Goal: Task Accomplishment & Management: Manage account settings

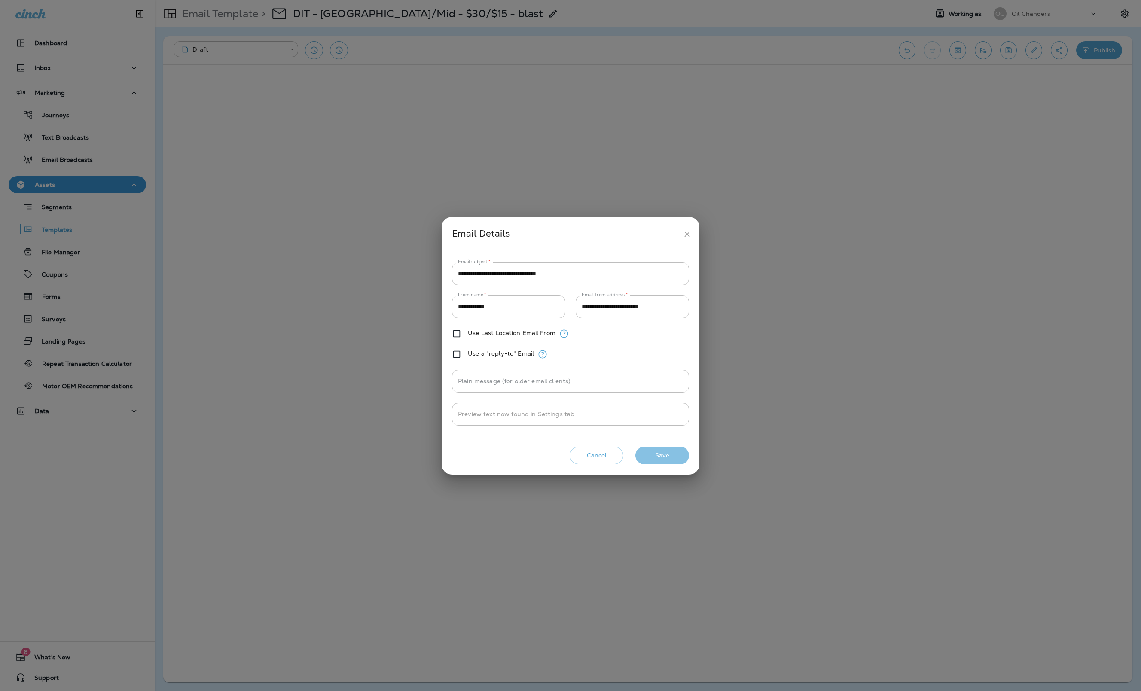
click at [671, 456] on button "Save" at bounding box center [662, 456] width 54 height 18
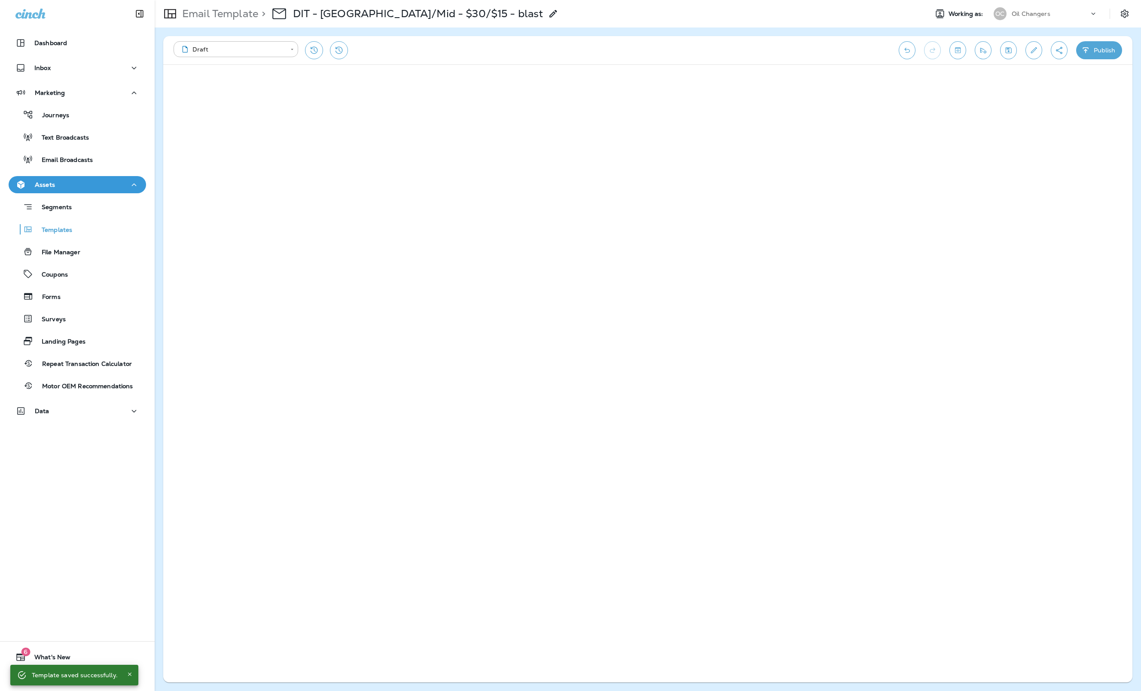
click at [1105, 51] on button "Publish" at bounding box center [1099, 50] width 46 height 18
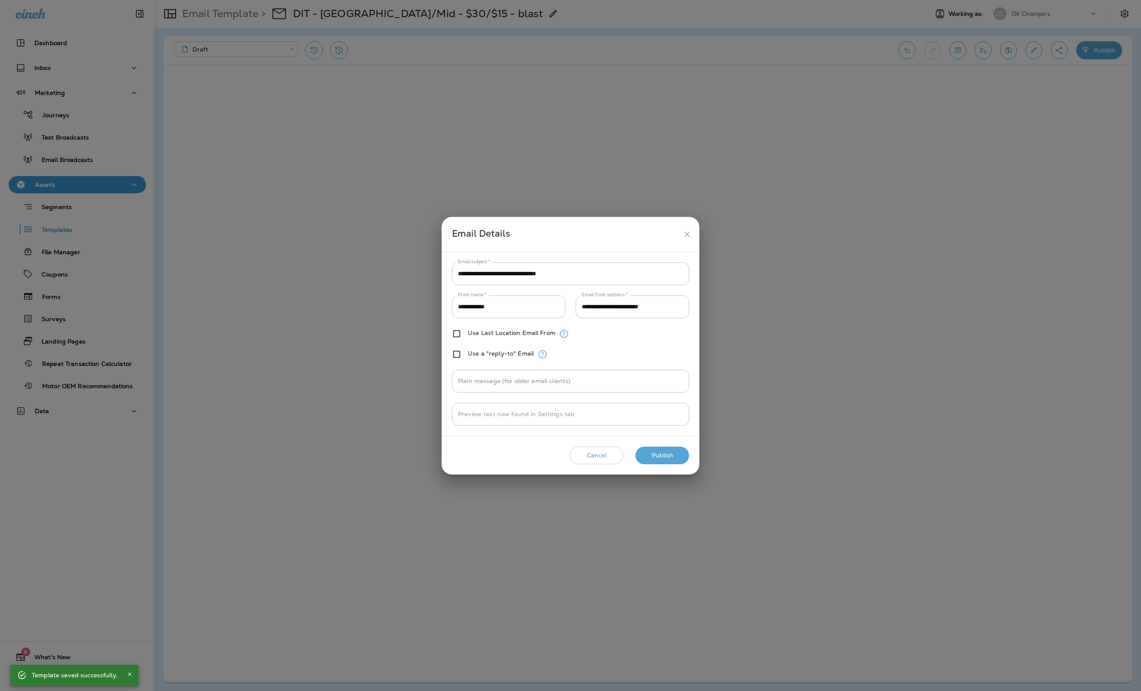
click at [671, 463] on button "Publish" at bounding box center [662, 456] width 54 height 18
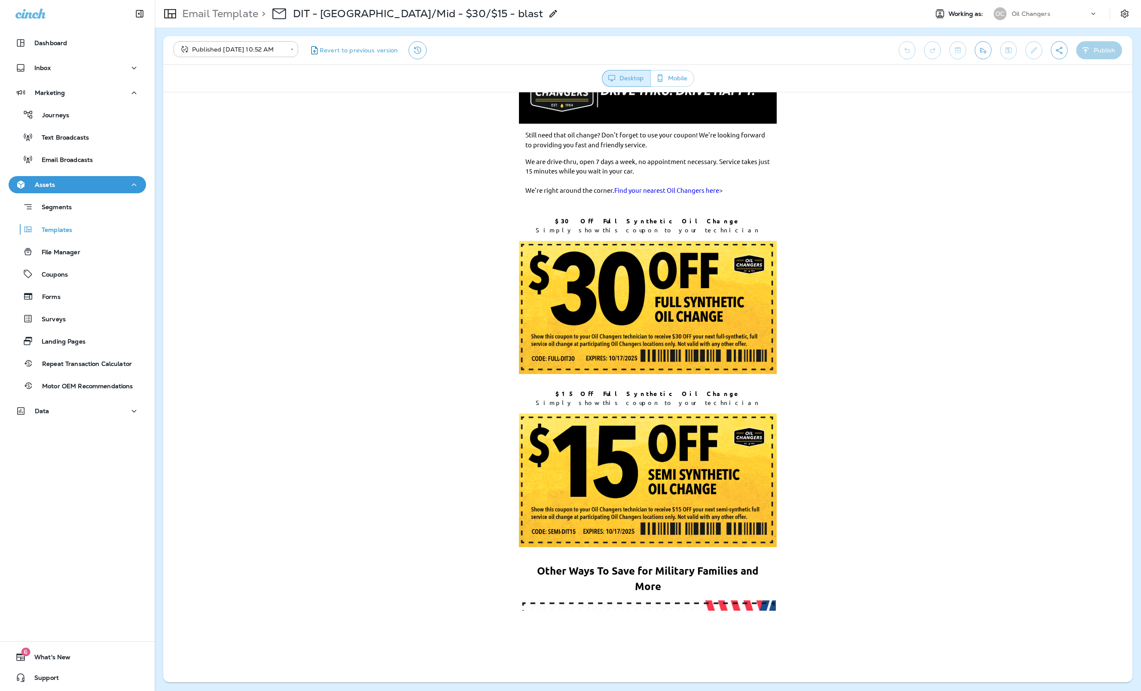
scroll to position [32, 0]
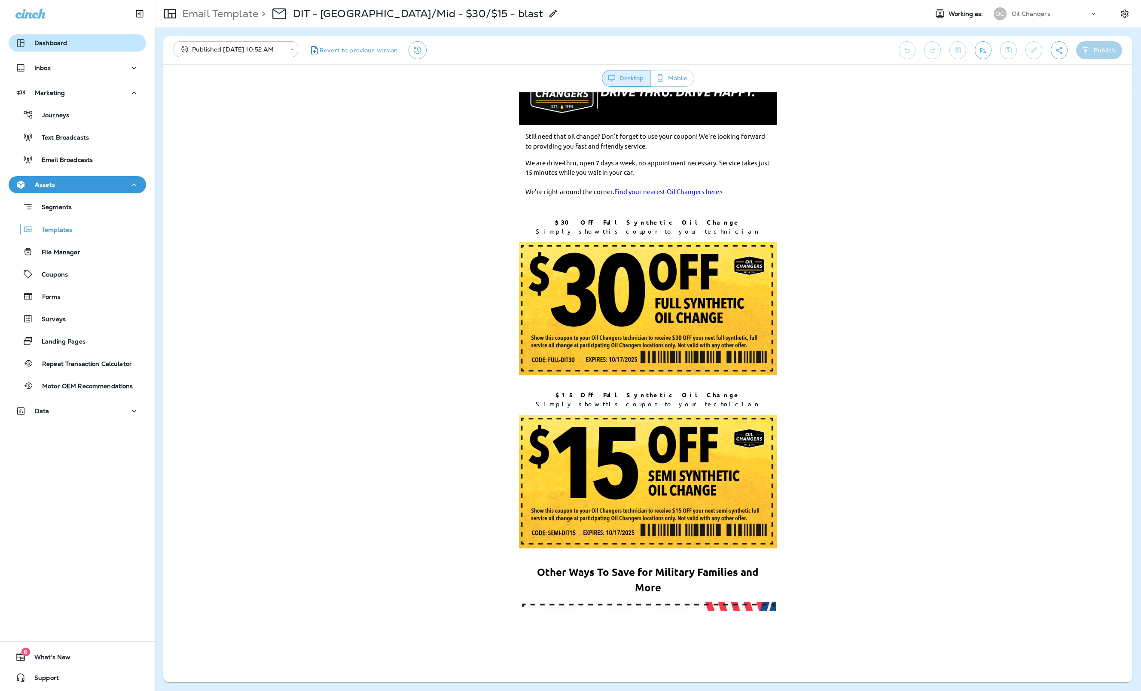
click at [93, 47] on div "Dashboard" at bounding box center [77, 43] width 124 height 10
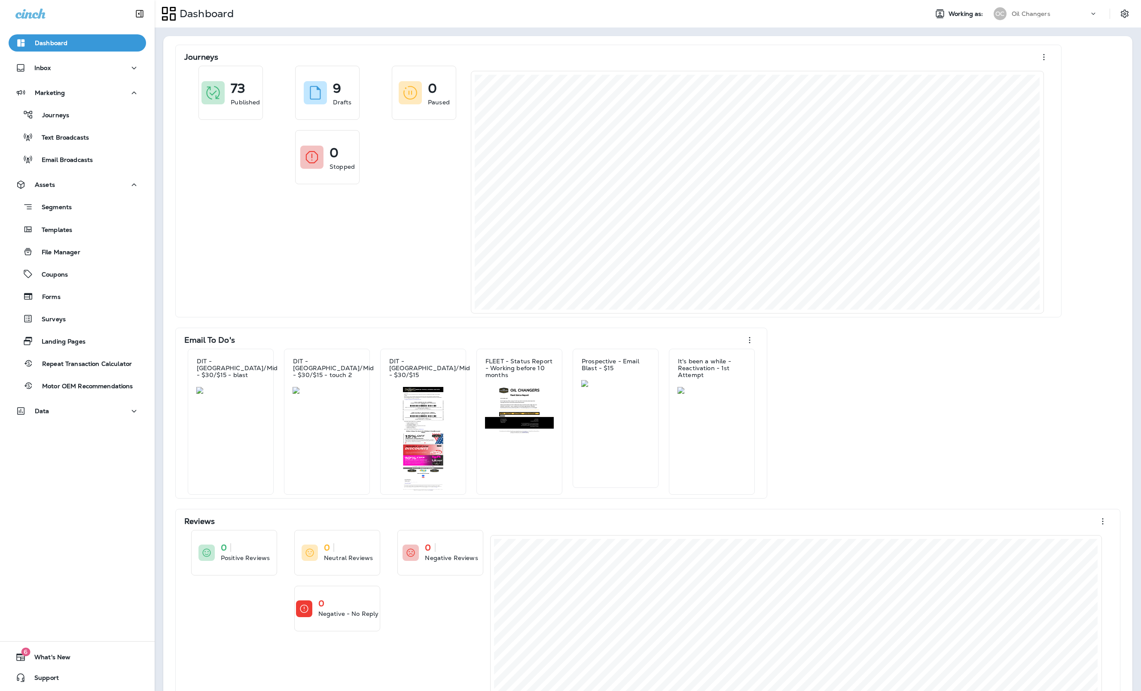
click at [1089, 8] on div "OC Oil Changers" at bounding box center [1046, 13] width 117 height 13
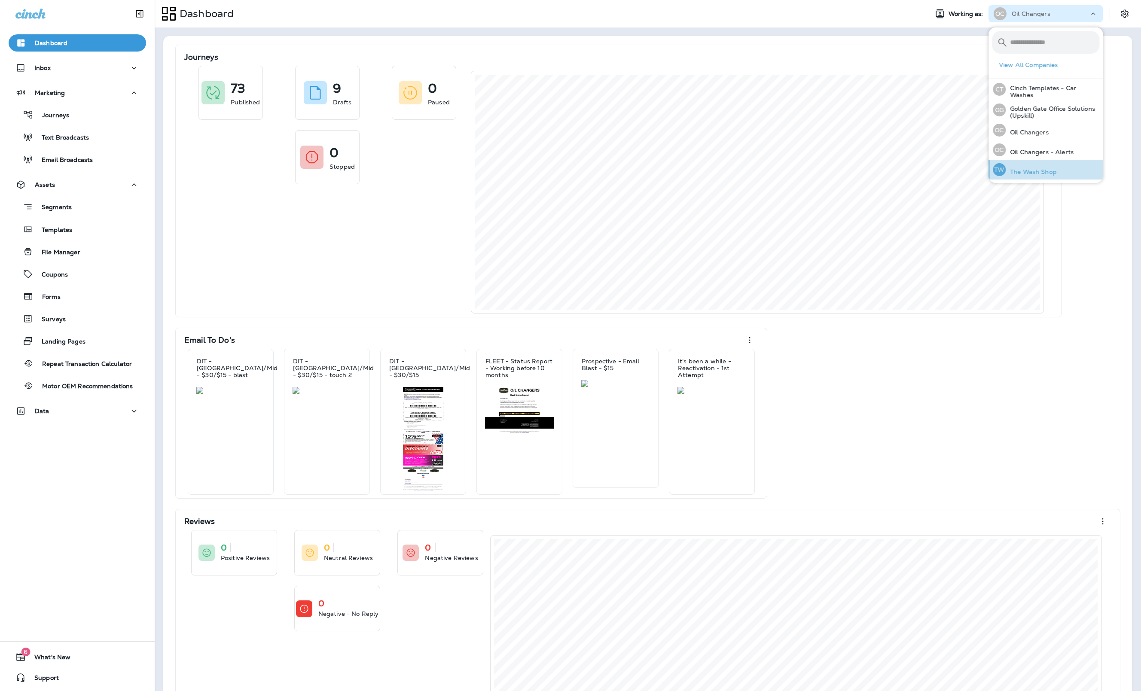
click at [1069, 167] on button "TW The Wash Shop" at bounding box center [1045, 170] width 114 height 20
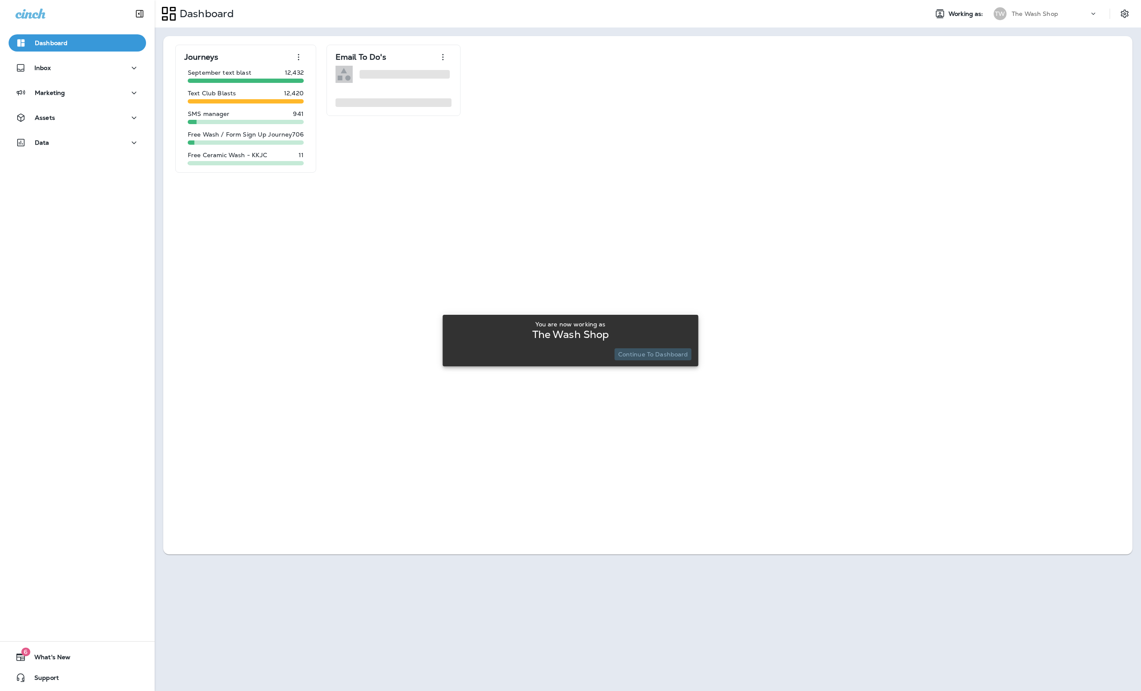
click at [673, 353] on p "Continue to Dashboard" at bounding box center [653, 354] width 70 height 7
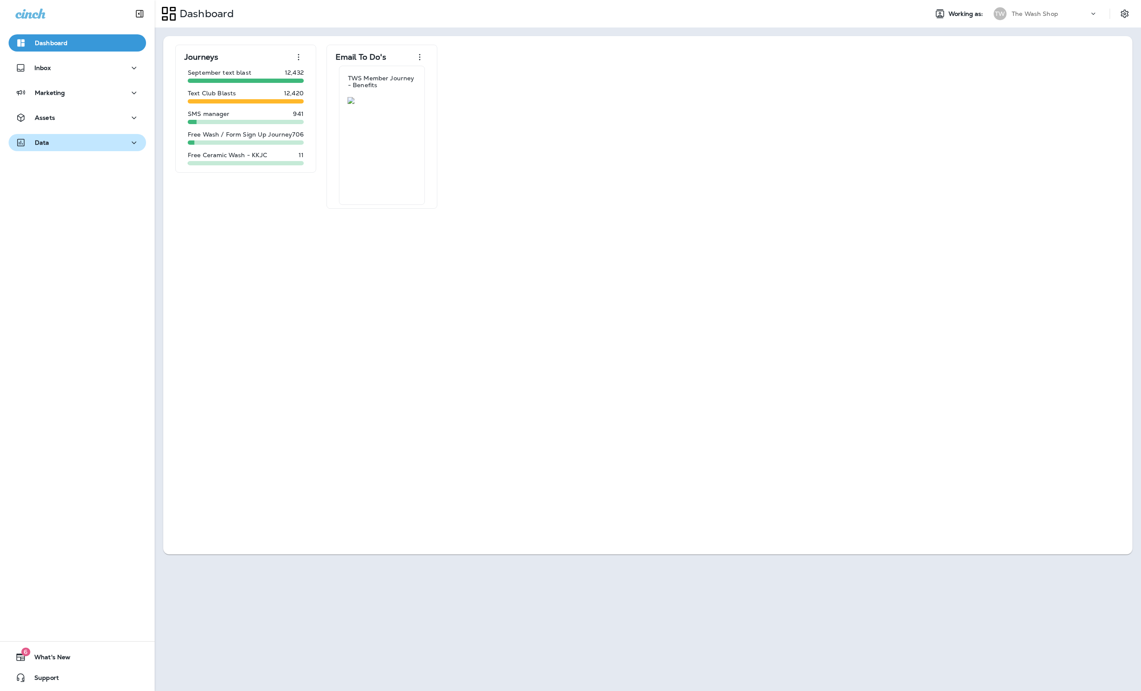
drag, startPoint x: 79, startPoint y: 140, endPoint x: 79, endPoint y: 145, distance: 4.4
click at [79, 141] on div "Data" at bounding box center [77, 142] width 124 height 11
click at [107, 254] on div "DRB Carwash" at bounding box center [77, 253] width 131 height 13
